Goal: Transaction & Acquisition: Purchase product/service

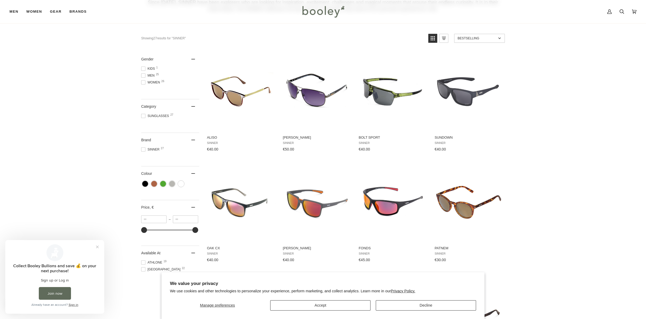
click at [420, 306] on button "Decline" at bounding box center [426, 305] width 100 height 10
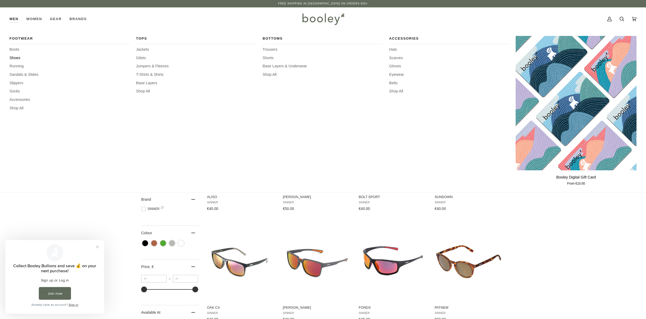
click at [15, 57] on span "Shoes" at bounding box center [70, 58] width 121 height 6
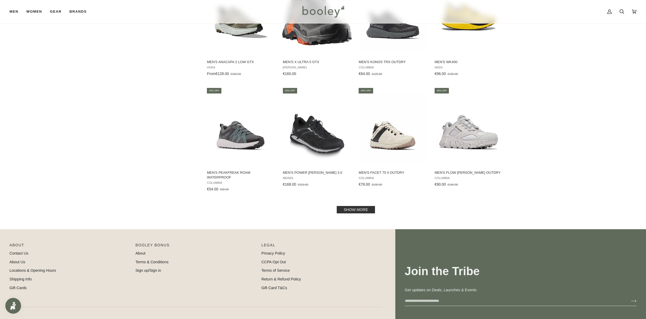
scroll to position [455, 0]
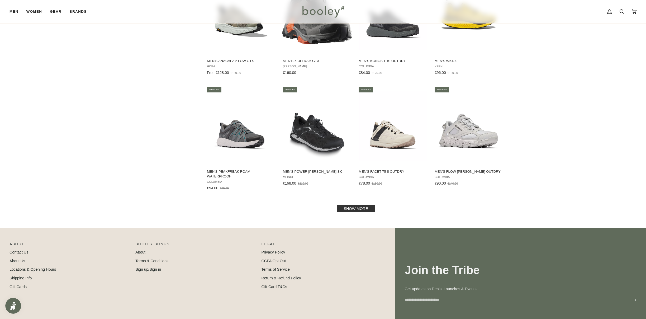
click at [353, 205] on link "Show more" at bounding box center [356, 208] width 38 height 7
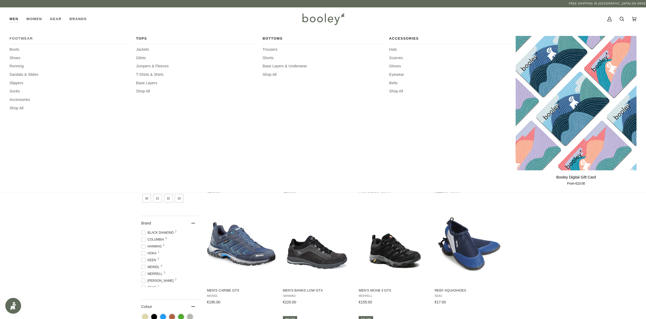
click at [17, 39] on span "Footwear" at bounding box center [70, 38] width 121 height 5
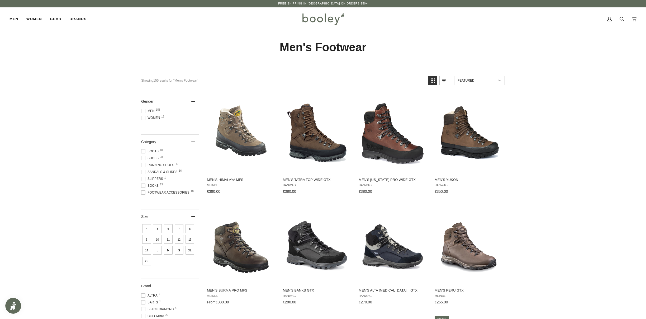
click at [144, 111] on span at bounding box center [143, 111] width 4 height 4
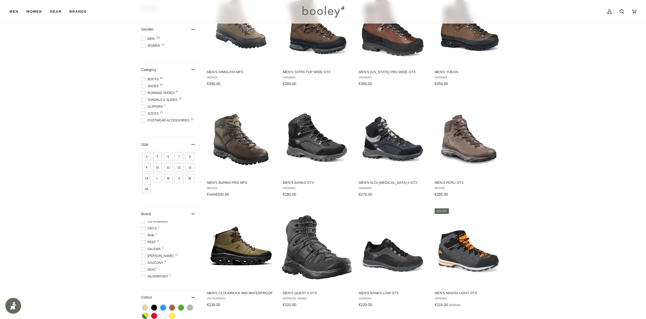
scroll to position [124, 0]
click at [143, 236] on span at bounding box center [143, 236] width 4 height 4
